Goal: Transaction & Acquisition: Purchase product/service

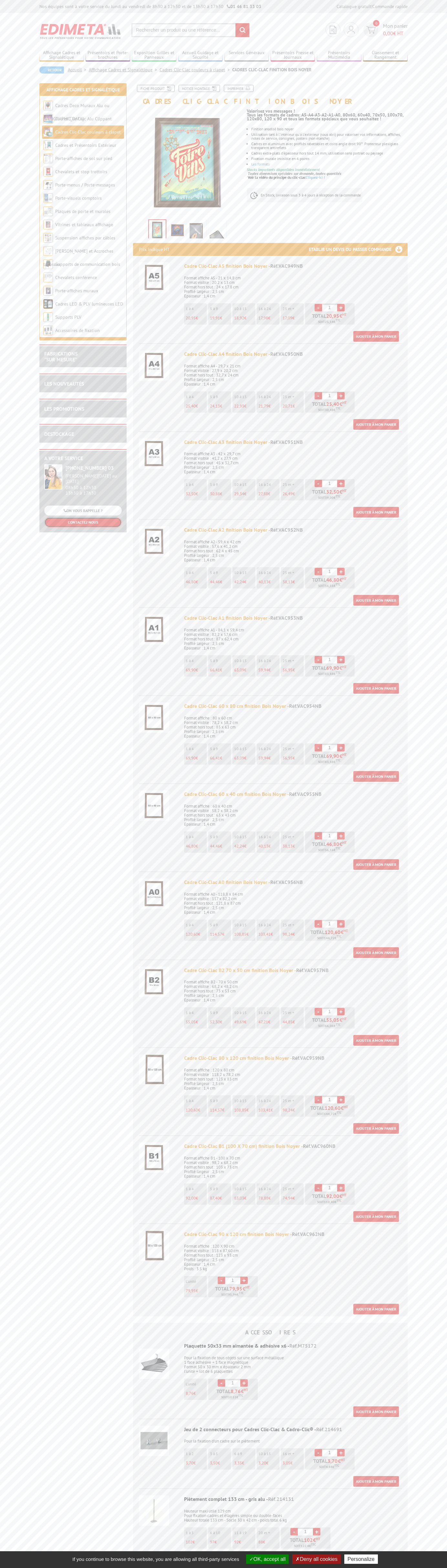
click at [83, 518] on link "CONTACTEZ-NOUS" at bounding box center [83, 522] width 77 height 10
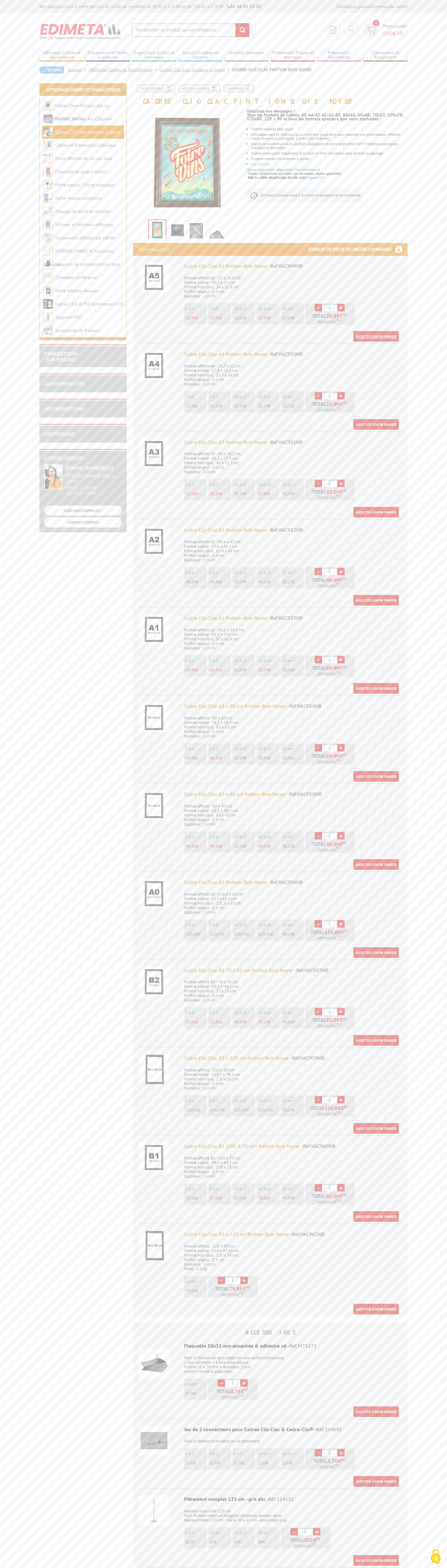
click at [376, 336] on link "Ajouter à mon panier" at bounding box center [376, 336] width 46 height 10
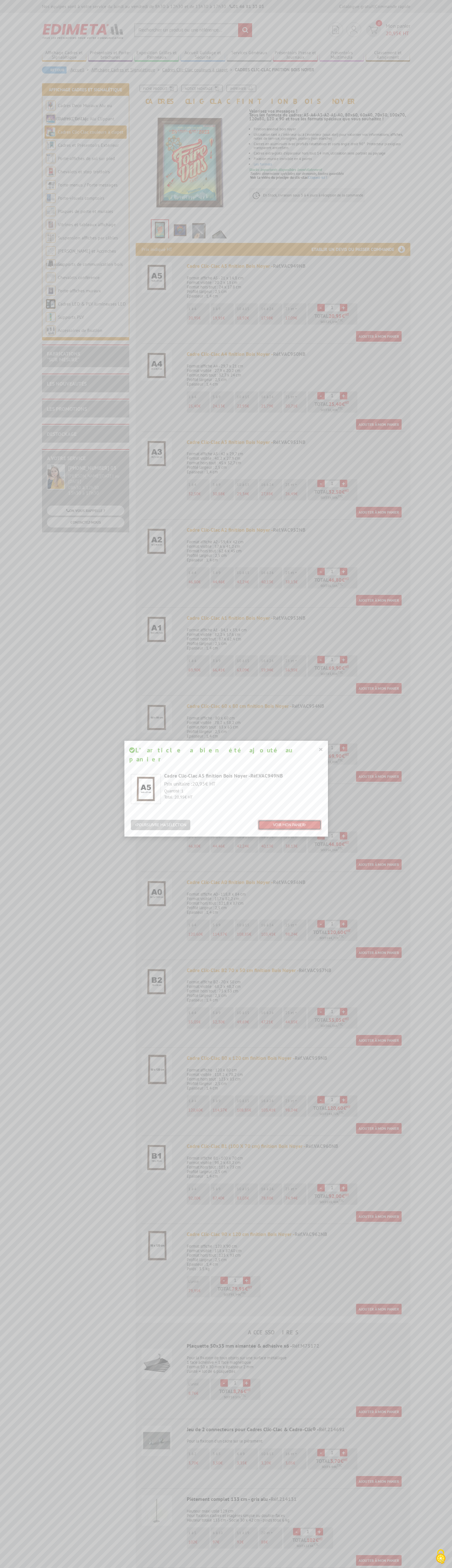
click at [287, 820] on link "VOIR MON PANIER" at bounding box center [289, 825] width 63 height 10
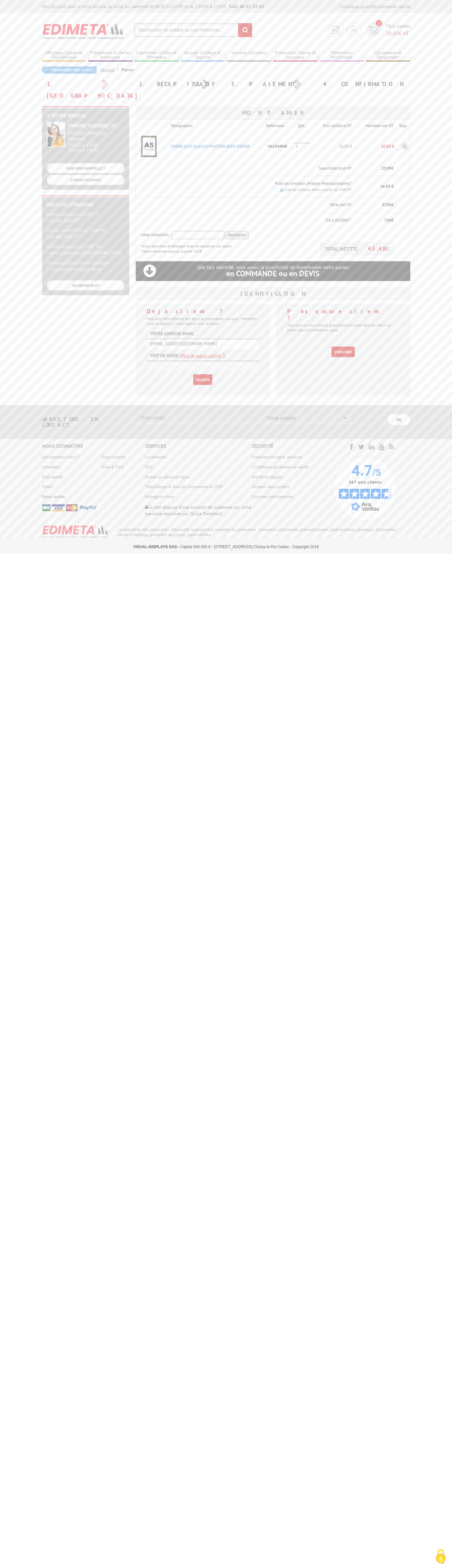
type input "[EMAIL_ADDRESS][DOMAIN_NAME]"
type input "johnsmith006@storebotmail.joonix.net"
click at [202, 374] on input "Valider" at bounding box center [202, 379] width 19 height 10
click at [397, 30] on span "20,95" at bounding box center [392, 33] width 13 height 7
click at [202, 374] on input "Valider" at bounding box center [202, 379] width 19 height 10
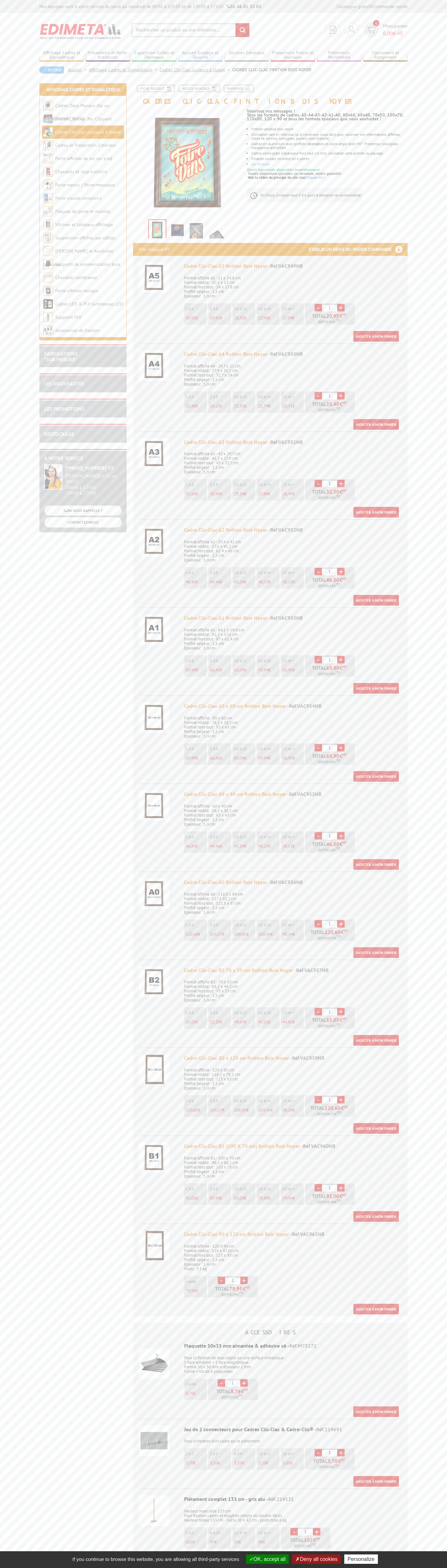
click at [264, 1559] on button "OK, accept all" at bounding box center [267, 1559] width 43 height 9
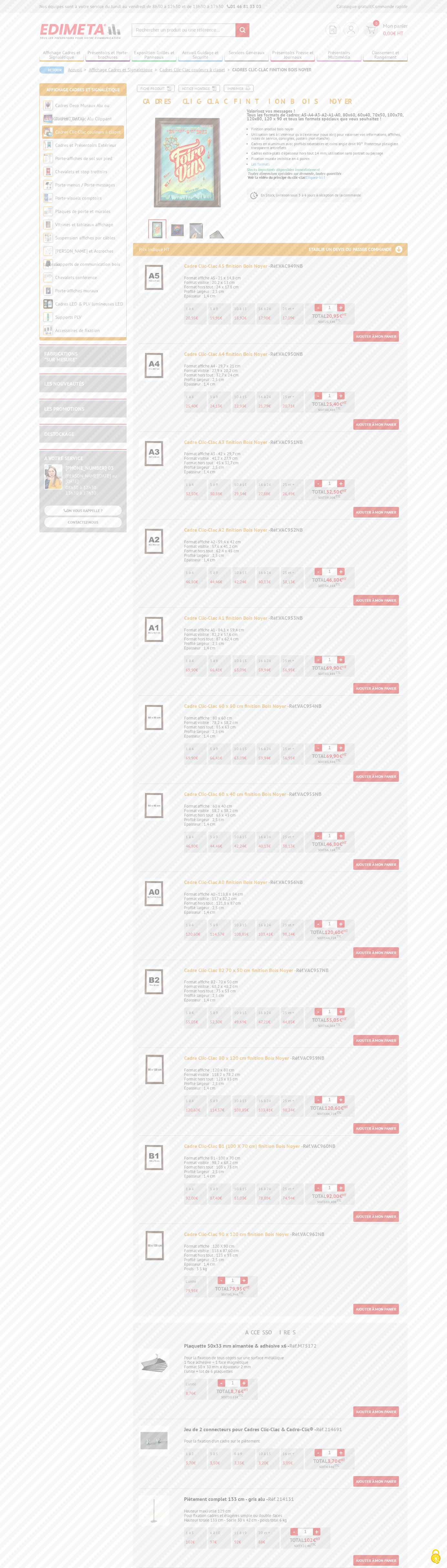
click at [329, 153] on li "Cadres extra-plats d'épaisseur hors tout 14 mm, utilisation sens portrait ou pa…" at bounding box center [329, 153] width 157 height 4
click at [268, 314] on li "16 à 24 17,98 €" at bounding box center [267, 313] width 23 height 21
click at [195, 402] on li "1 à 4 25,40 €" at bounding box center [195, 402] width 23 height 21
click at [376, 336] on link "Ajouter à mon panier" at bounding box center [376, 336] width 46 height 10
click at [395, 30] on span "20,95" at bounding box center [389, 33] width 13 height 7
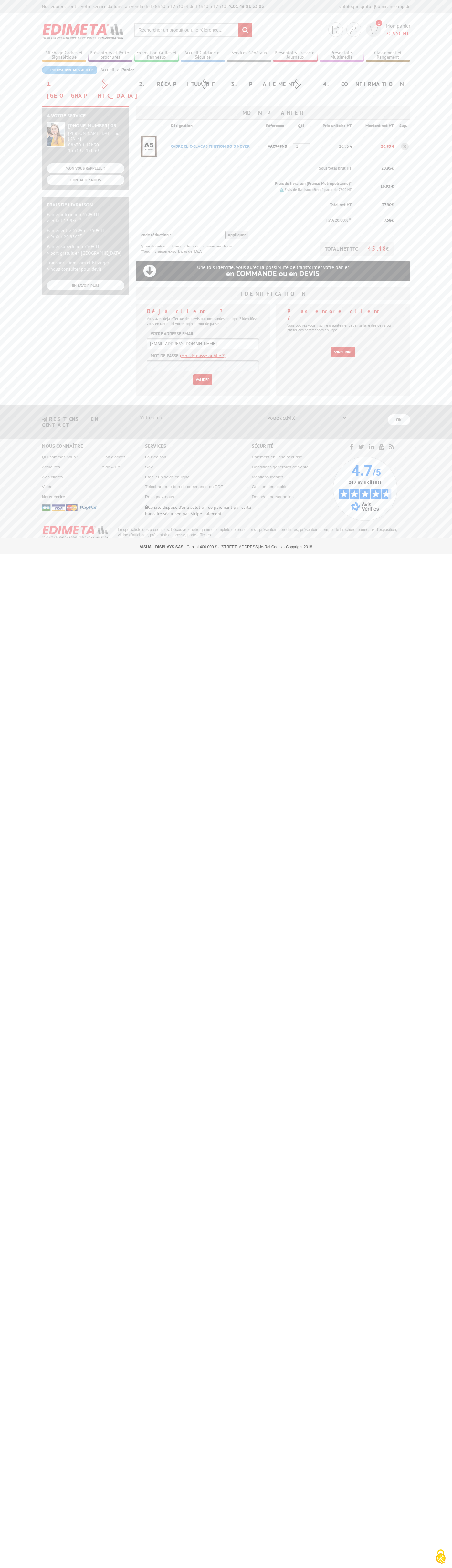
type input "[EMAIL_ADDRESS][DOMAIN_NAME]"
type input "johnsmith006@storebotmail.joonix.net"
click at [202, 374] on input "Valider" at bounding box center [202, 379] width 19 height 10
click at [397, 30] on span "20,95" at bounding box center [392, 33] width 13 height 7
click at [202, 374] on input "Valider" at bounding box center [202, 379] width 19 height 10
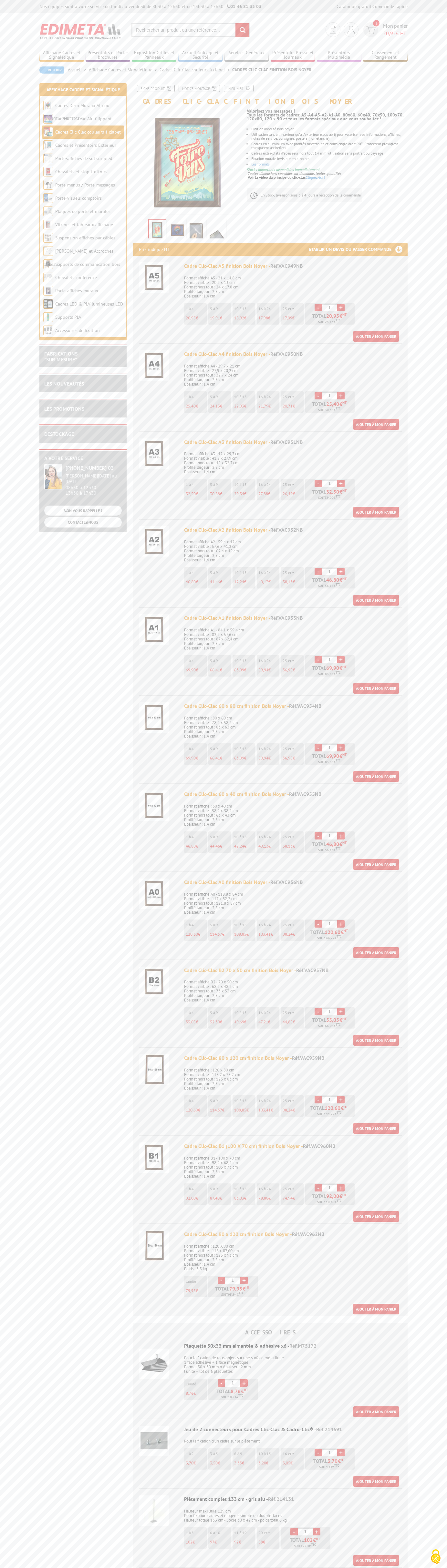
click at [395, 30] on span "20,95" at bounding box center [389, 33] width 13 height 7
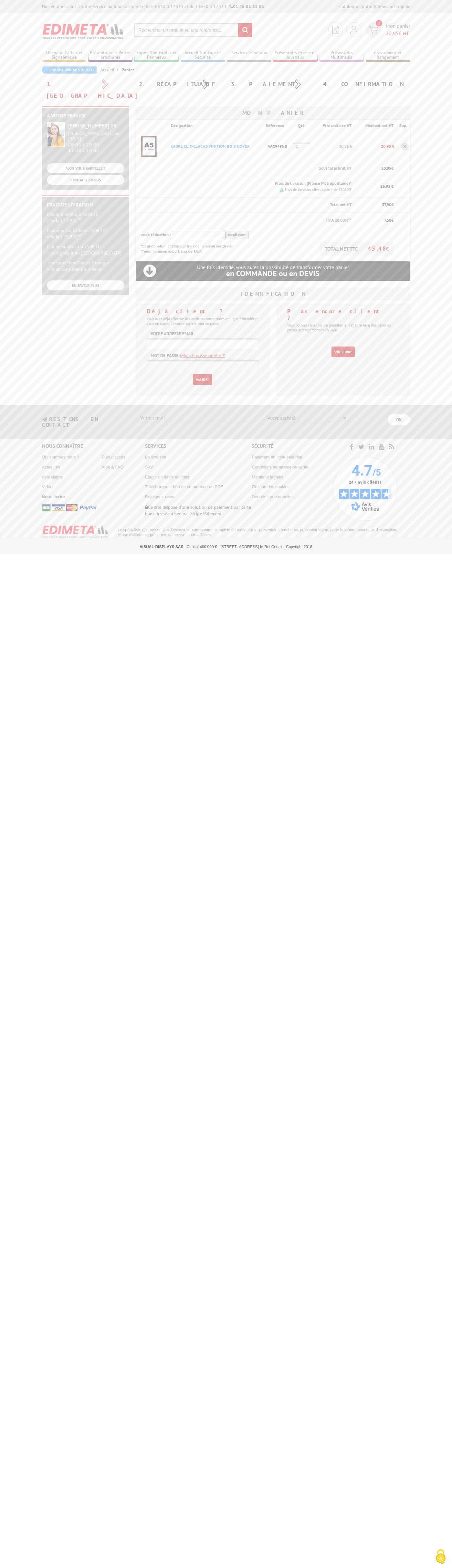
click at [404, 142] on link at bounding box center [404, 146] width 8 height 8
